Goal: Communication & Community: Answer question/provide support

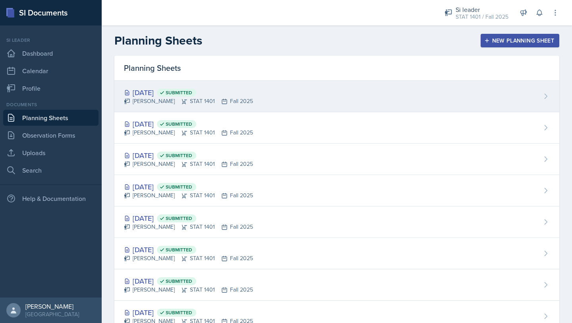
click at [179, 94] on div "[DATE] Submitted" at bounding box center [188, 92] width 129 height 11
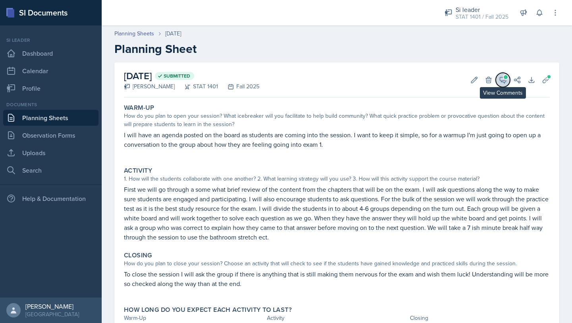
click at [505, 79] on icon at bounding box center [503, 80] width 8 height 8
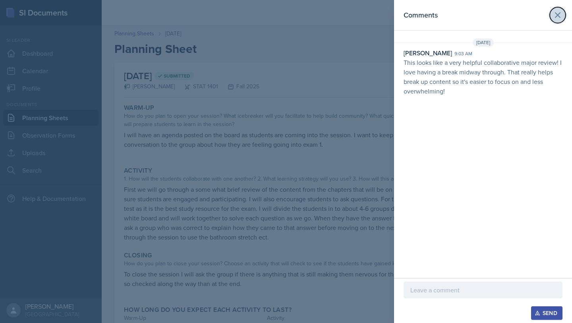
click at [562, 17] on icon at bounding box center [558, 15] width 10 height 10
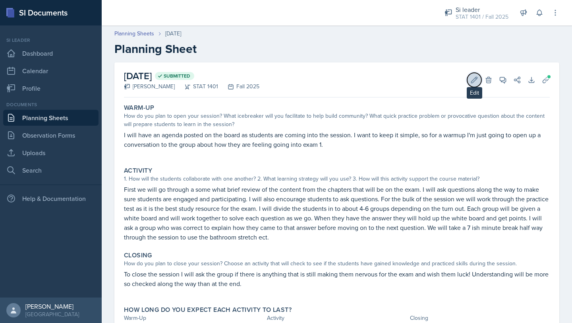
click at [470, 83] on icon at bounding box center [474, 80] width 8 height 8
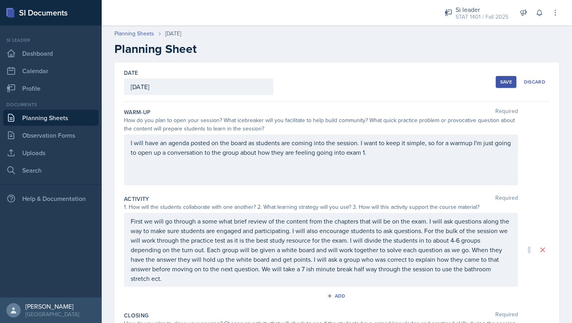
click at [158, 86] on div "[DATE]" at bounding box center [198, 86] width 149 height 17
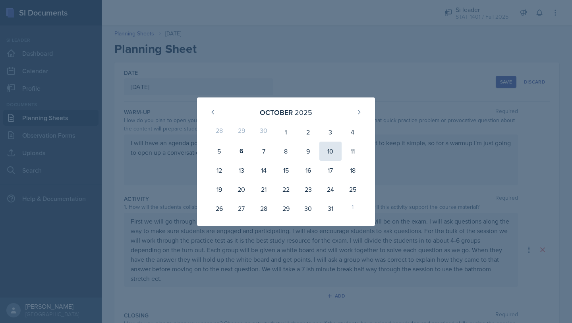
click at [336, 152] on div "10" at bounding box center [330, 150] width 22 height 19
type input "[DATE]"
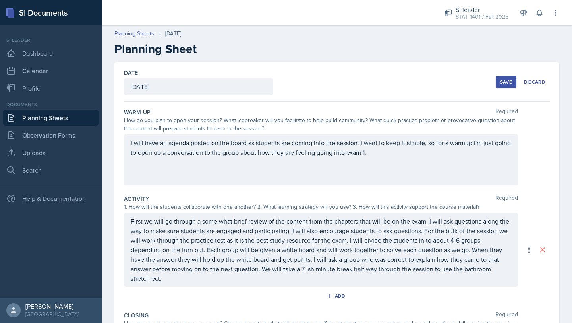
click at [509, 79] on div "Save" at bounding box center [506, 82] width 12 height 6
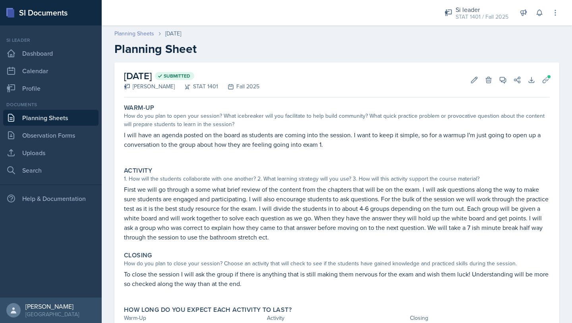
click at [137, 32] on link "Planning Sheets" at bounding box center [134, 33] width 40 height 8
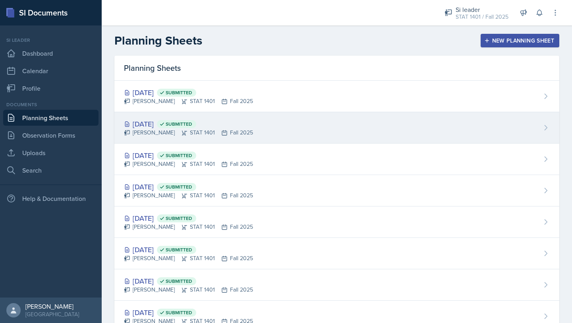
click at [192, 126] on span "Submitted" at bounding box center [179, 124] width 27 height 6
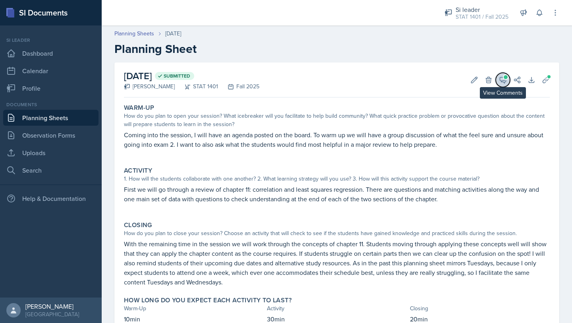
click at [503, 80] on icon at bounding box center [503, 80] width 6 height 6
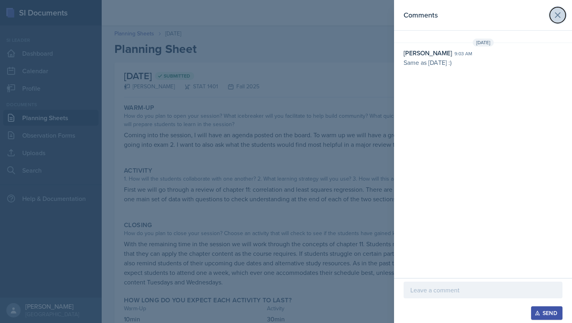
click at [558, 12] on icon at bounding box center [558, 15] width 10 height 10
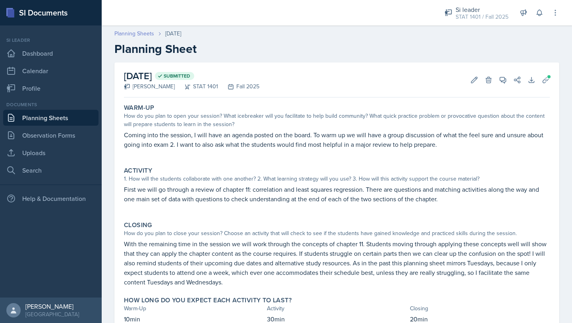
click at [132, 34] on link "Planning Sheets" at bounding box center [134, 33] width 40 height 8
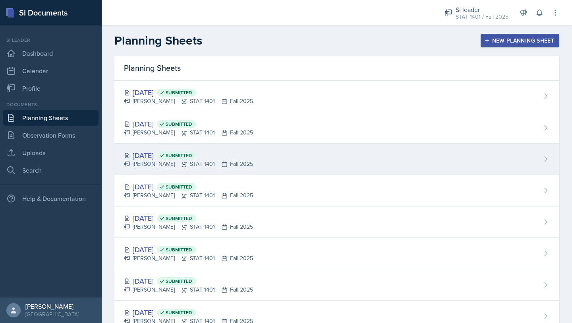
click at [137, 145] on div "[DATE] Submitted [PERSON_NAME] STAT 1401 Fall 2025" at bounding box center [336, 158] width 445 height 31
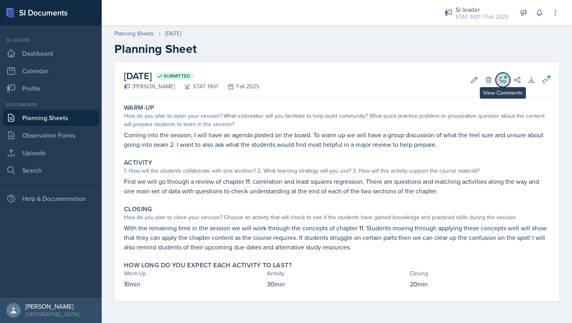
click at [504, 85] on button "View Comments" at bounding box center [503, 80] width 14 height 14
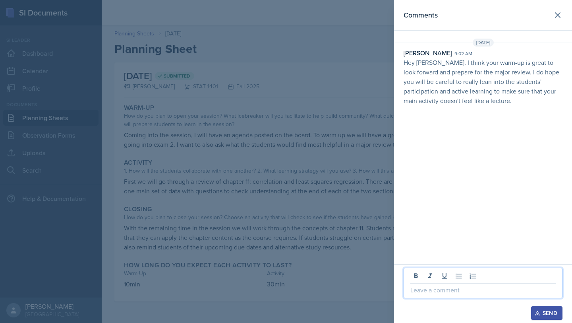
click at [450, 292] on p at bounding box center [482, 290] width 145 height 10
click at [543, 315] on div "Send" at bounding box center [546, 313] width 21 height 6
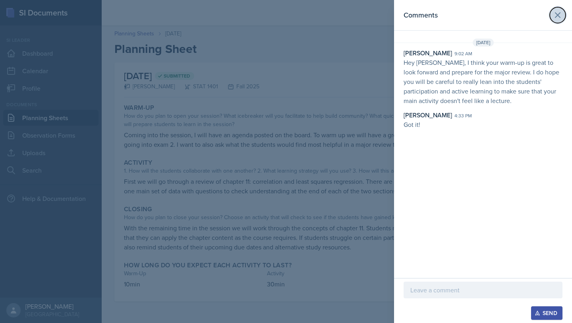
click at [556, 17] on icon at bounding box center [558, 15] width 5 height 5
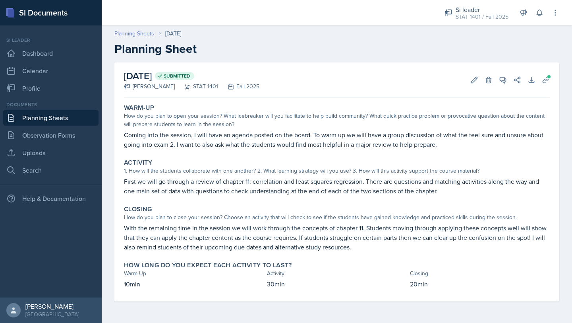
click at [121, 31] on link "Planning Sheets" at bounding box center [134, 33] width 40 height 8
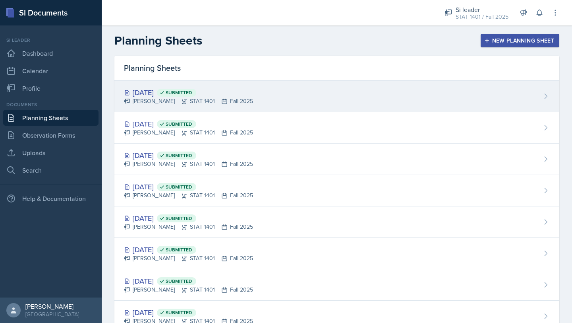
click at [151, 102] on div "[PERSON_NAME] STAT 1401 Fall 2025" at bounding box center [188, 101] width 129 height 8
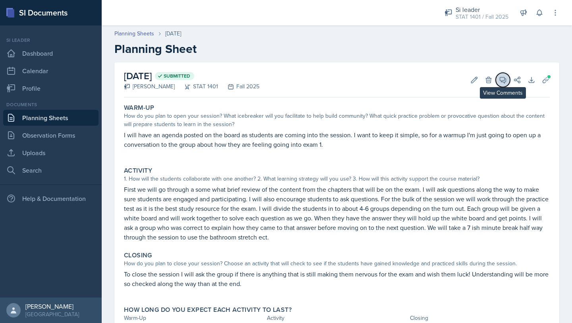
click at [499, 83] on button "View Comments" at bounding box center [503, 80] width 14 height 14
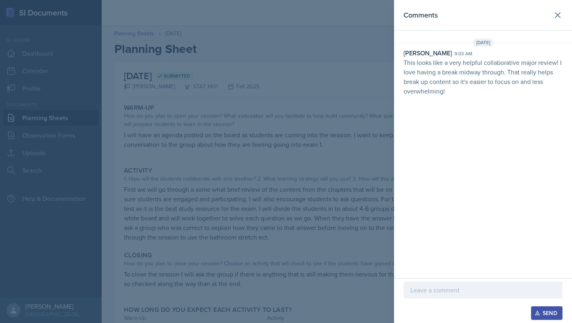
click at [450, 295] on div at bounding box center [483, 289] width 159 height 17
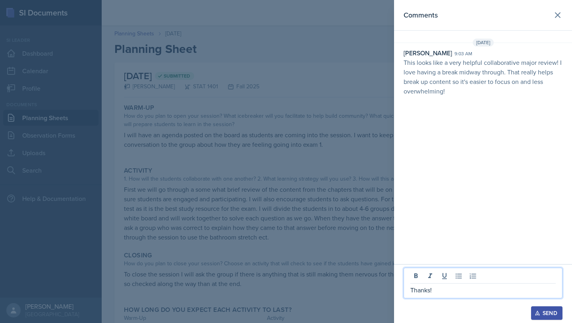
click at [563, 314] on div "Thanks! Send" at bounding box center [483, 293] width 178 height 59
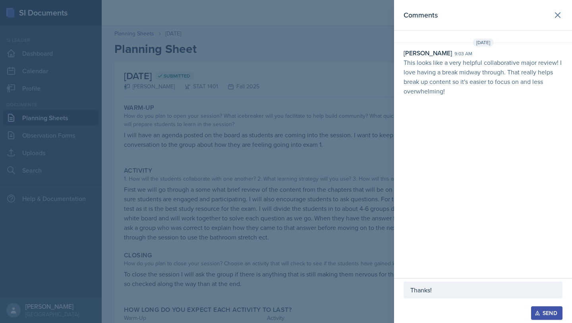
click at [559, 314] on button "Send" at bounding box center [546, 313] width 31 height 14
click at [560, 10] on icon at bounding box center [558, 15] width 10 height 10
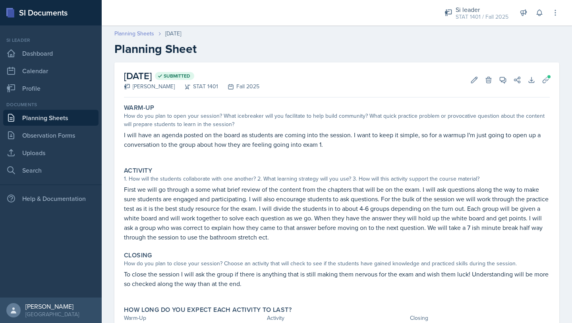
click at [139, 37] on link "Planning Sheets" at bounding box center [134, 33] width 40 height 8
